Goal: Information Seeking & Learning: Learn about a topic

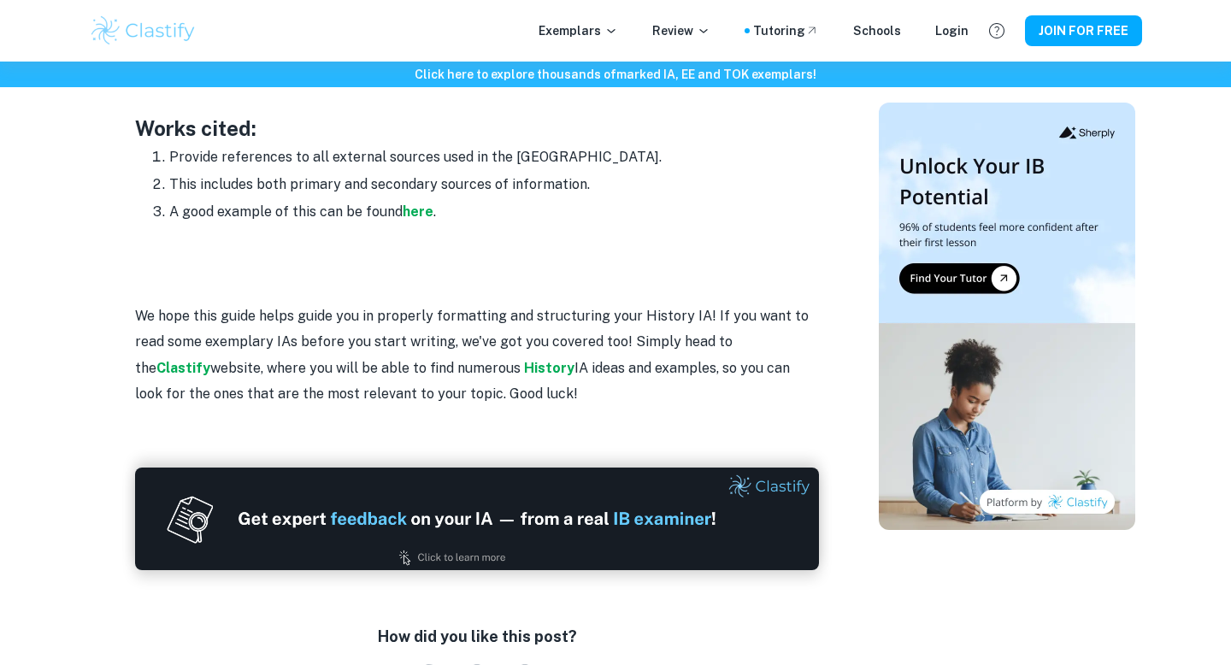
scroll to position [2257, 0]
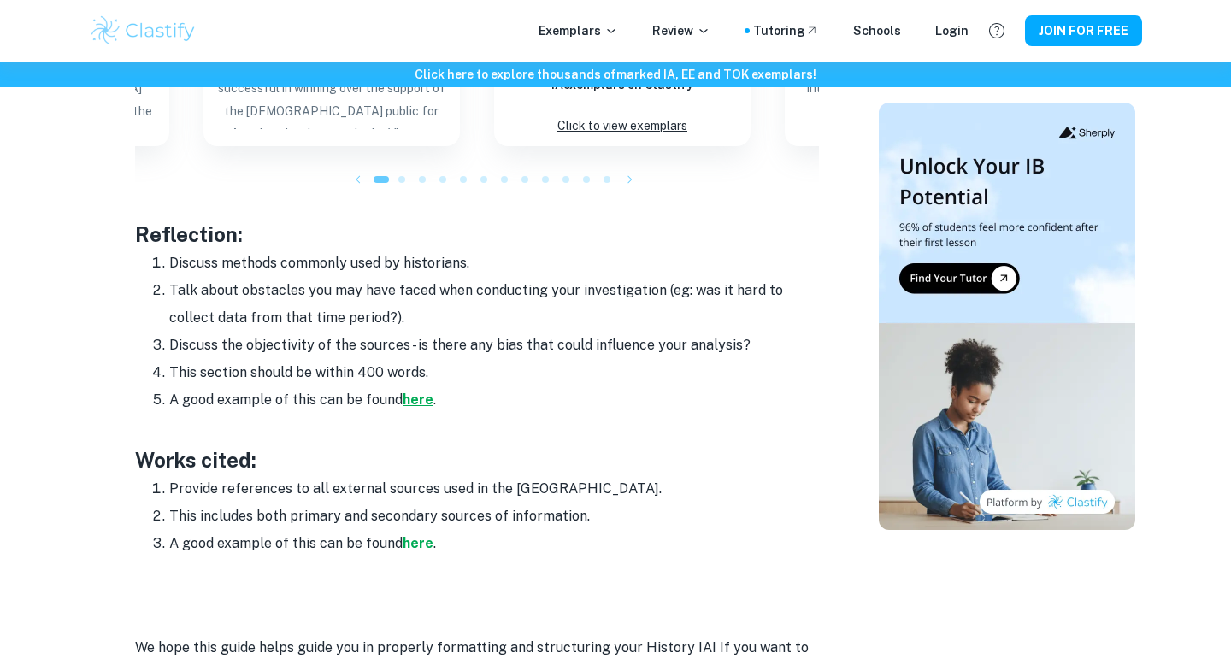
click at [415, 395] on strong "here" at bounding box center [418, 400] width 31 height 16
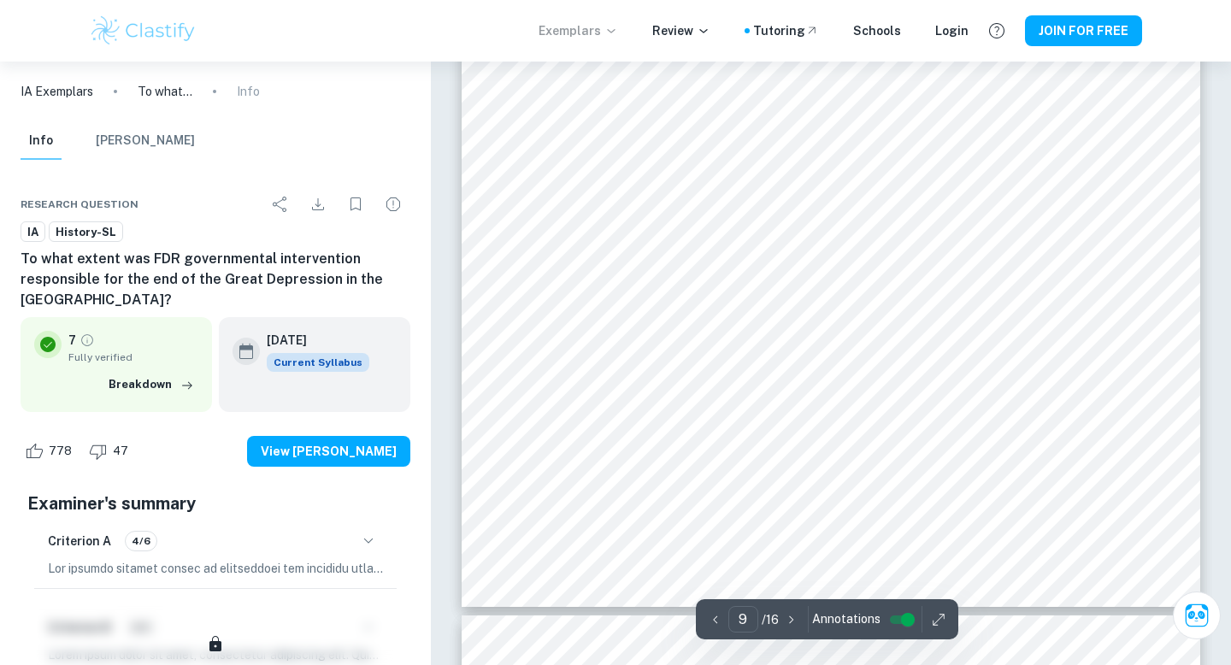
scroll to position [8503, 0]
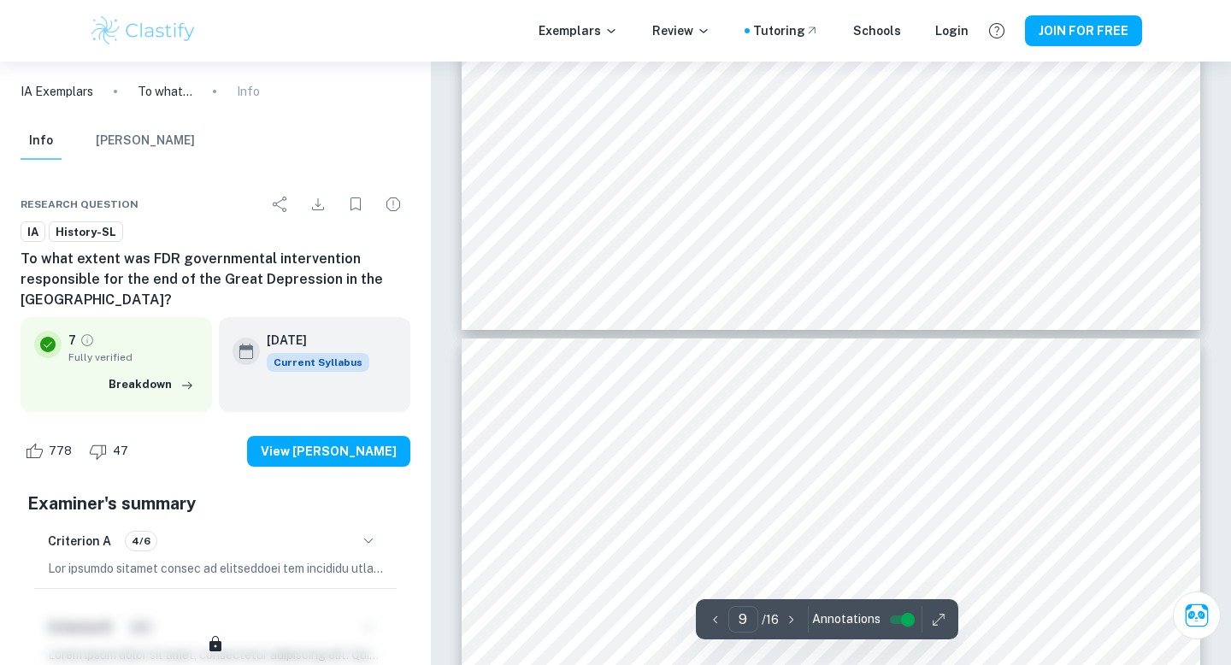
type input "10"
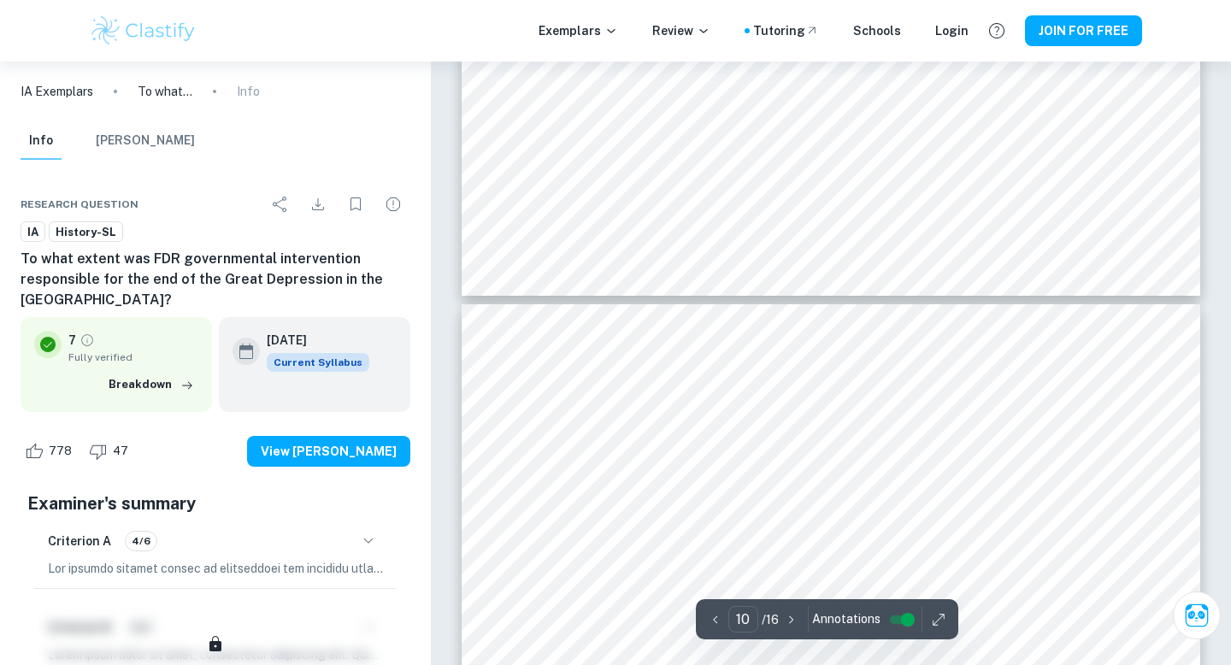
scroll to position [8802, 0]
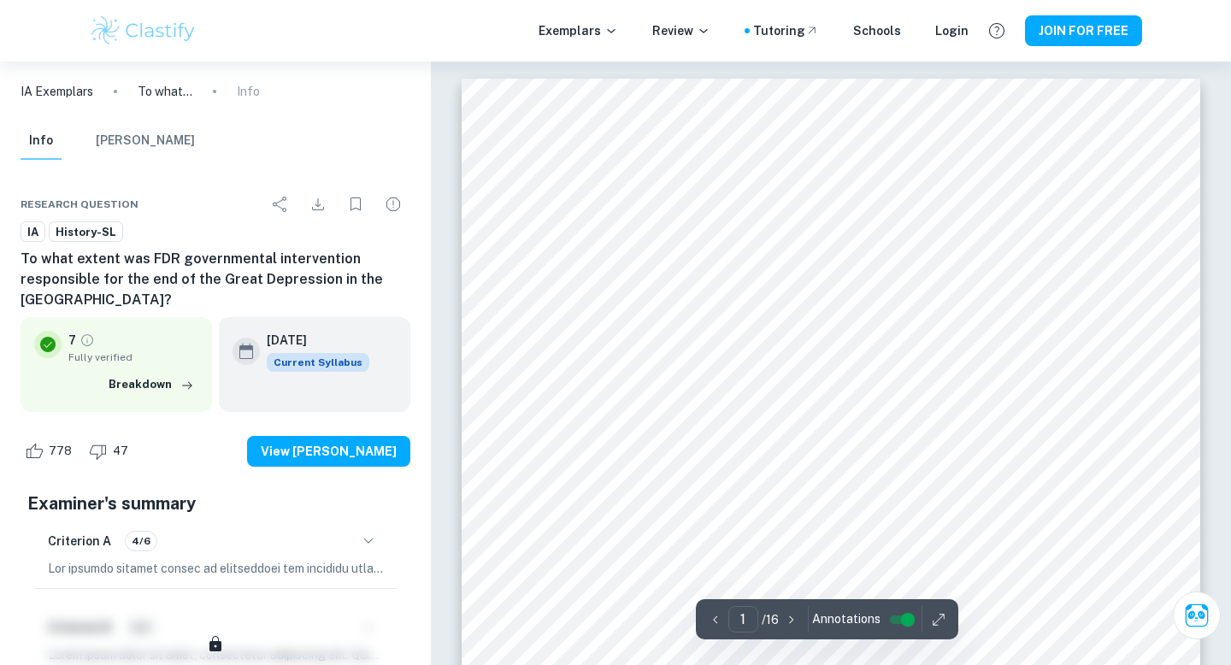
scroll to position [458, 0]
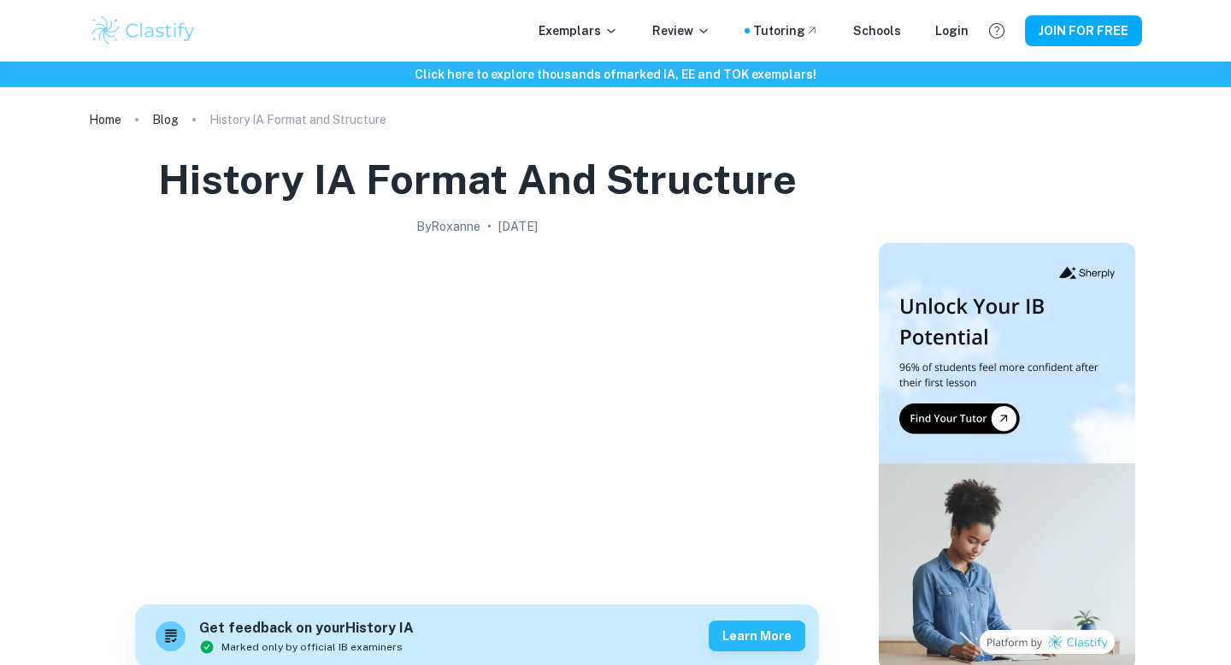
scroll to position [2257, 0]
